Goal: Navigation & Orientation: Find specific page/section

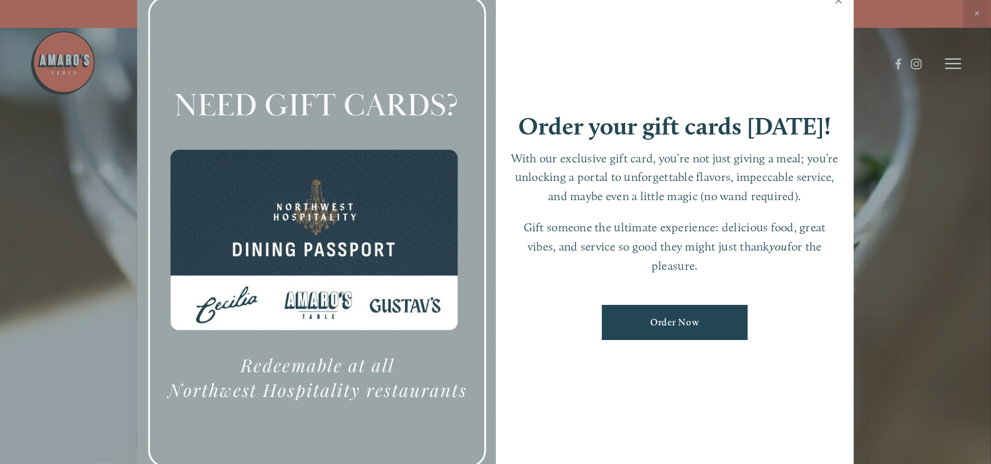
click at [839, 1] on link "Close" at bounding box center [839, 1] width 26 height 37
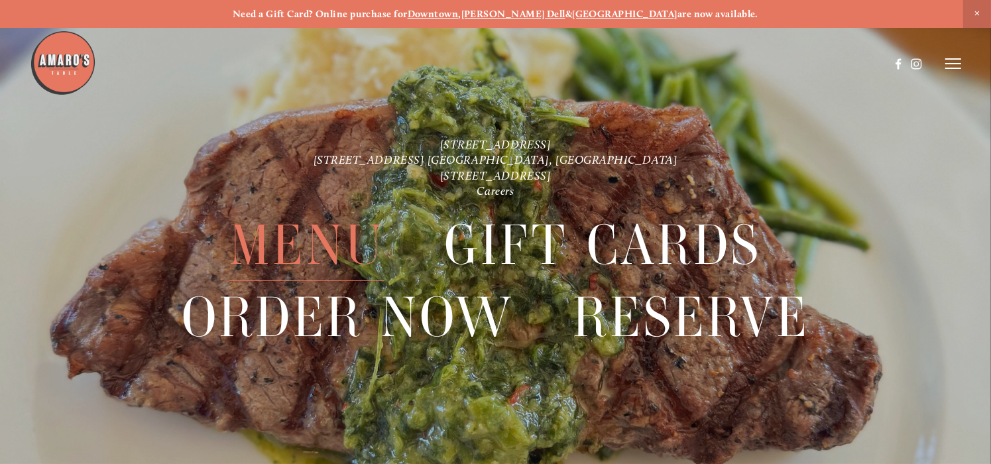
click at [313, 245] on span "Menu" at bounding box center [306, 245] width 155 height 72
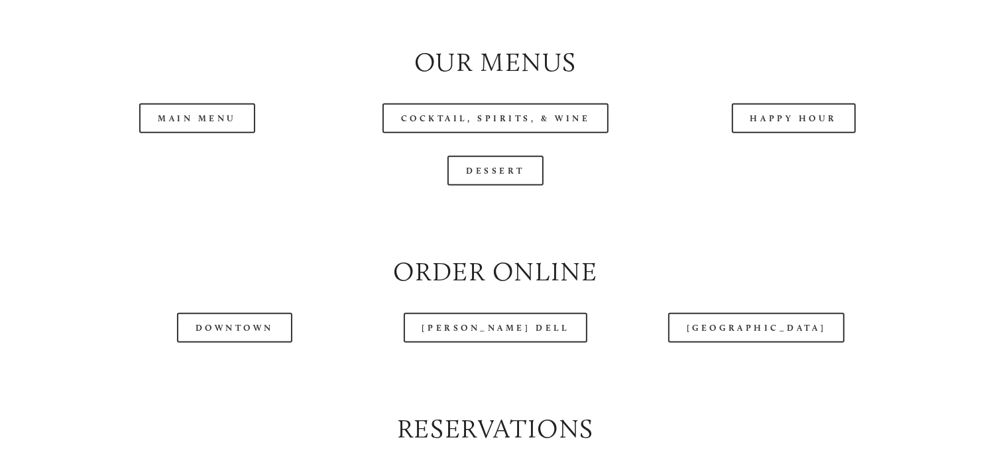
scroll to position [1348, 0]
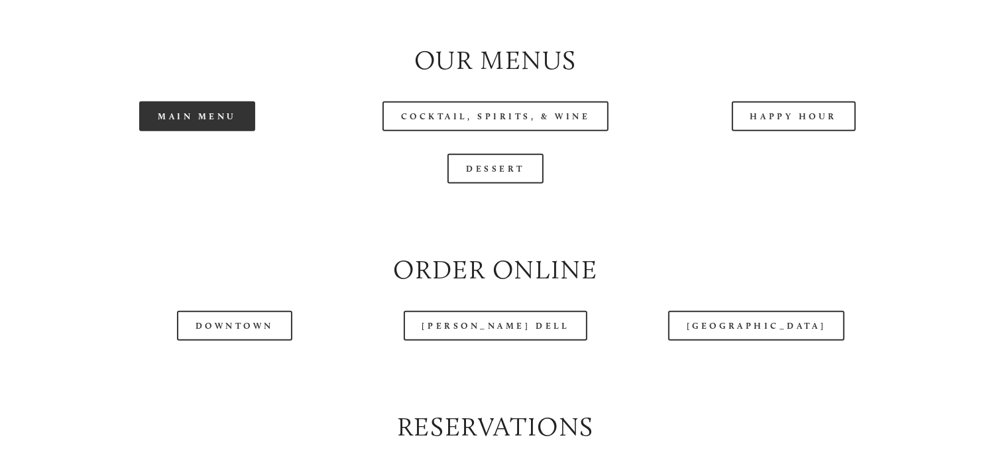
click at [209, 131] on link "Main Menu" at bounding box center [197, 116] width 116 height 30
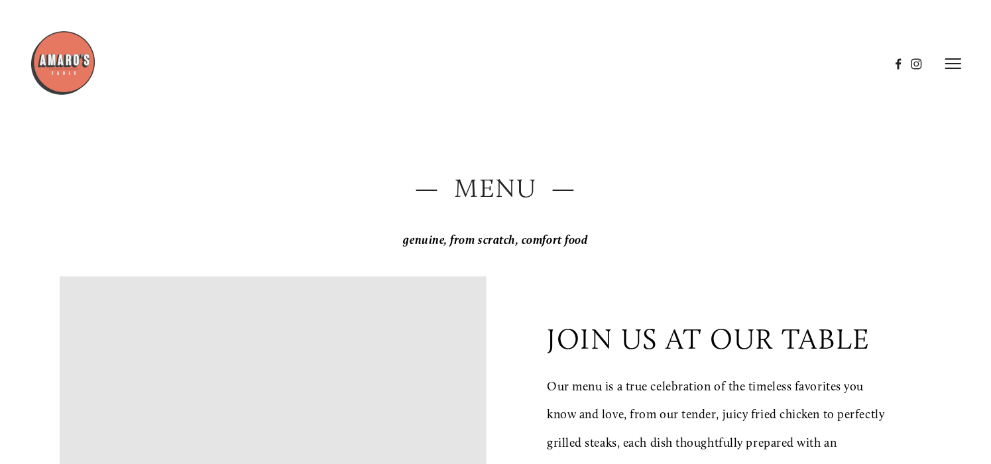
scroll to position [0, 0]
